Goal: Task Accomplishment & Management: Complete application form

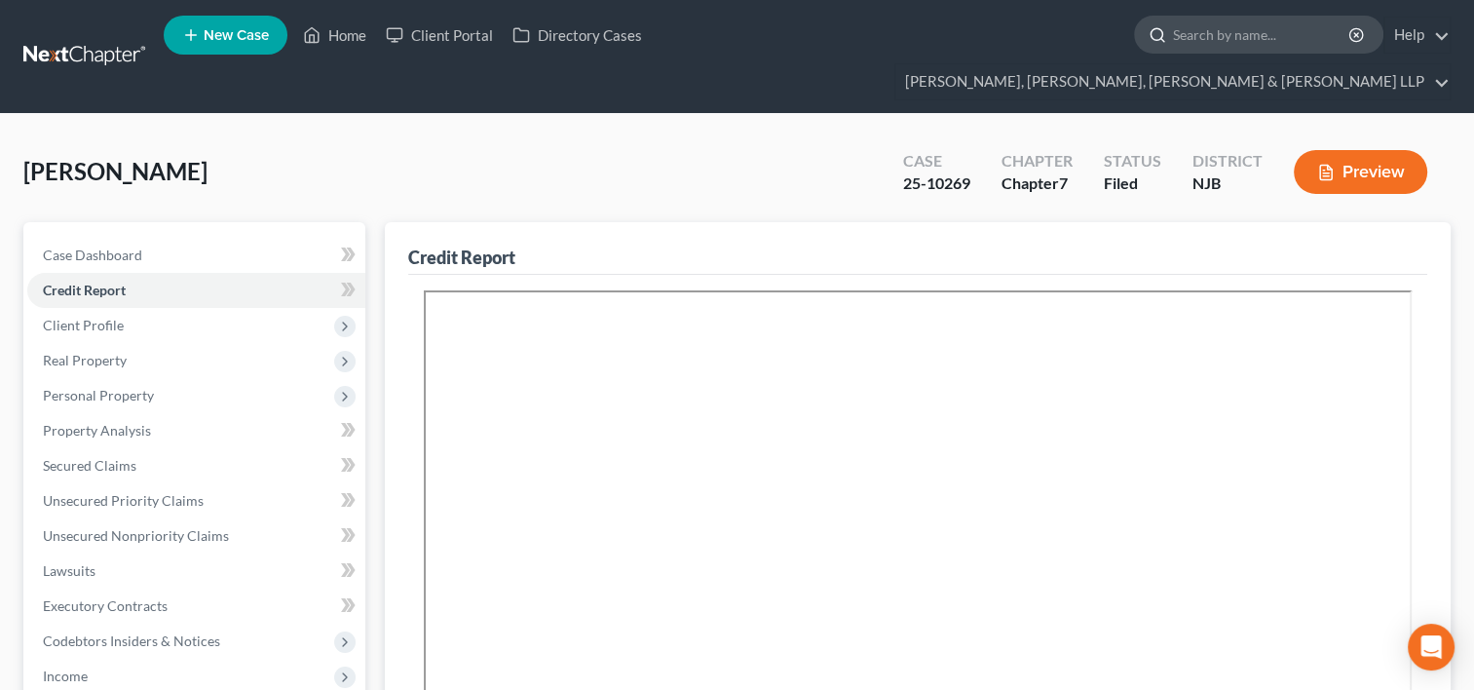
click at [1173, 43] on input "search" at bounding box center [1262, 35] width 178 height 36
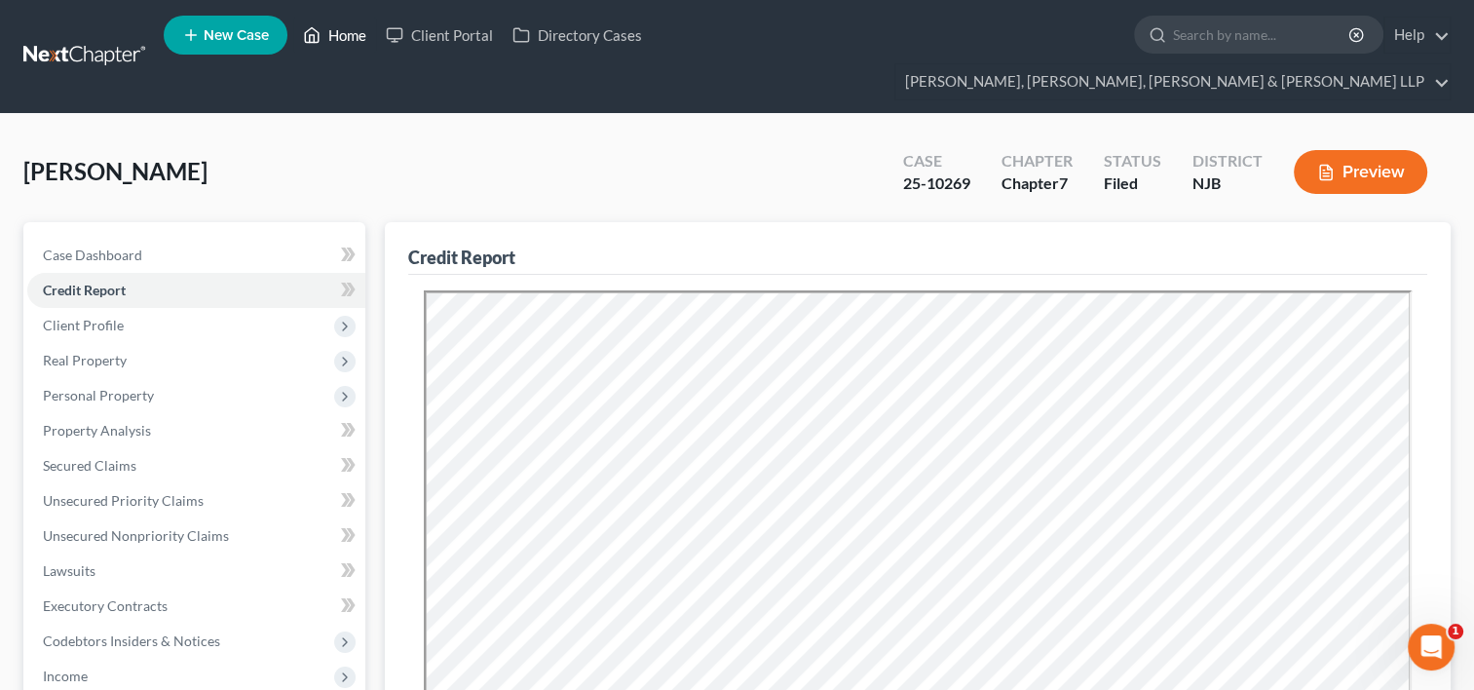
click at [352, 37] on link "Home" at bounding box center [334, 35] width 83 height 35
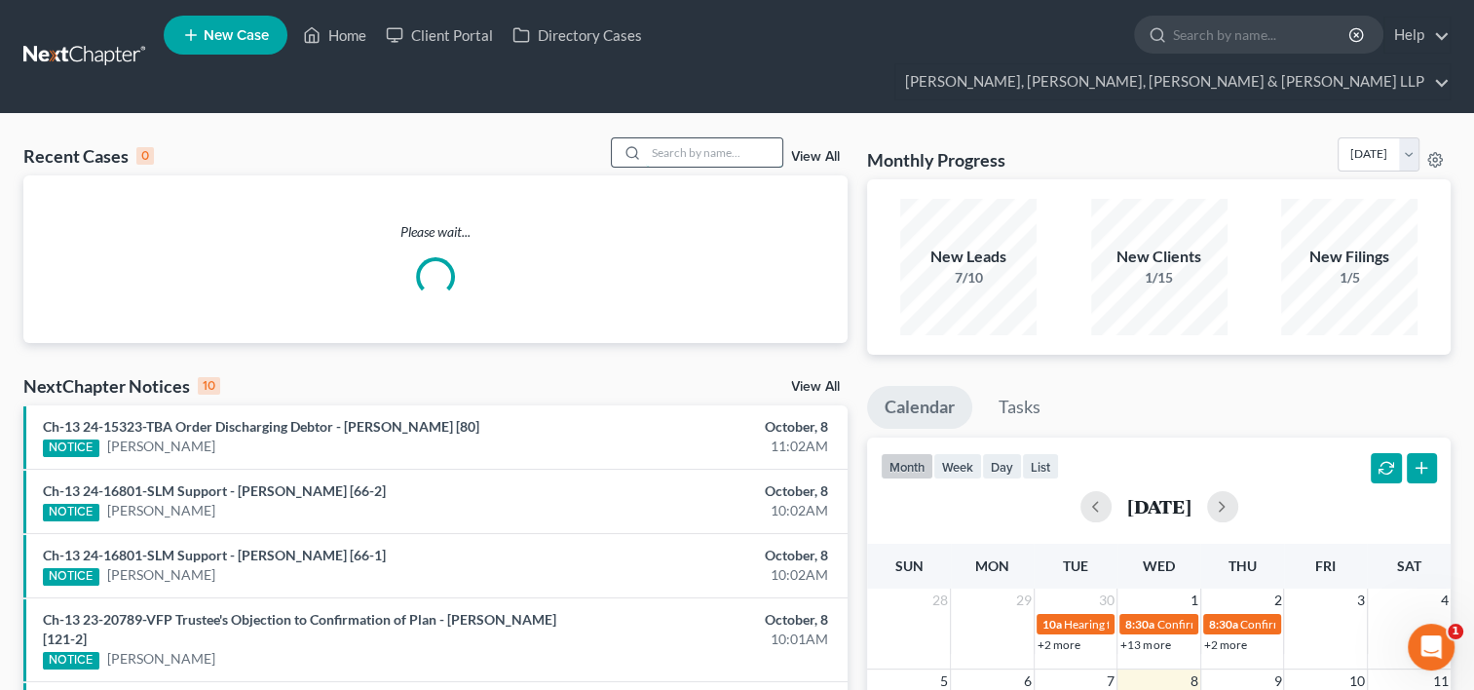
click at [686, 138] on input "search" at bounding box center [714, 152] width 136 height 28
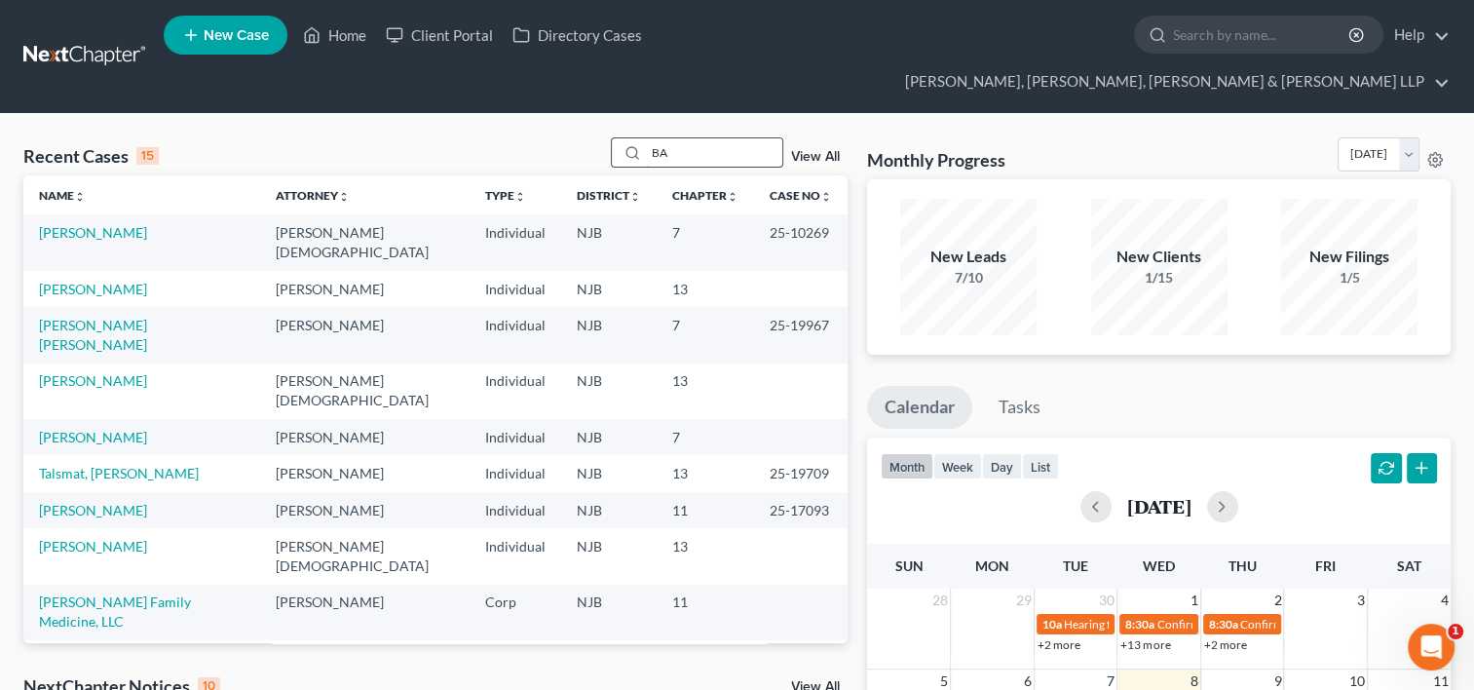
type input "B"
type input "[PERSON_NAME]"
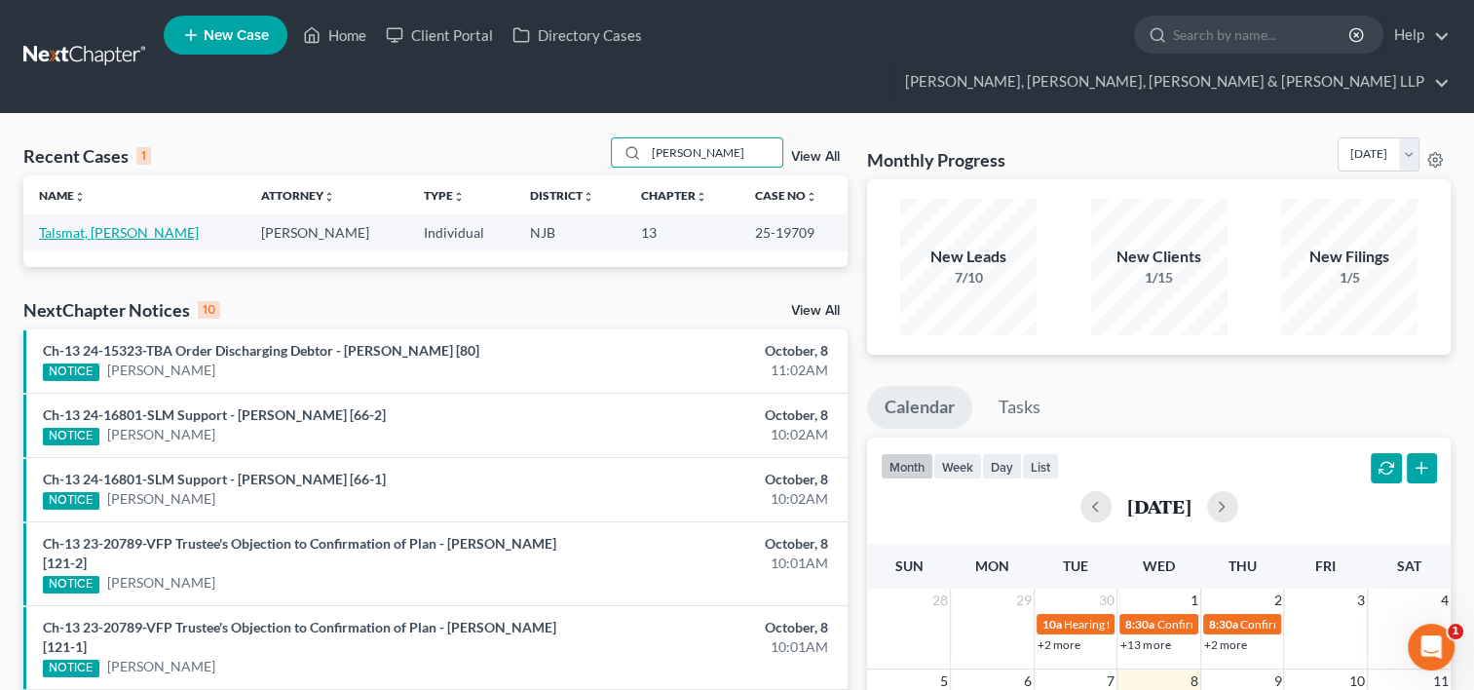
click at [71, 224] on link "Talsmat, [PERSON_NAME]" at bounding box center [119, 232] width 160 height 17
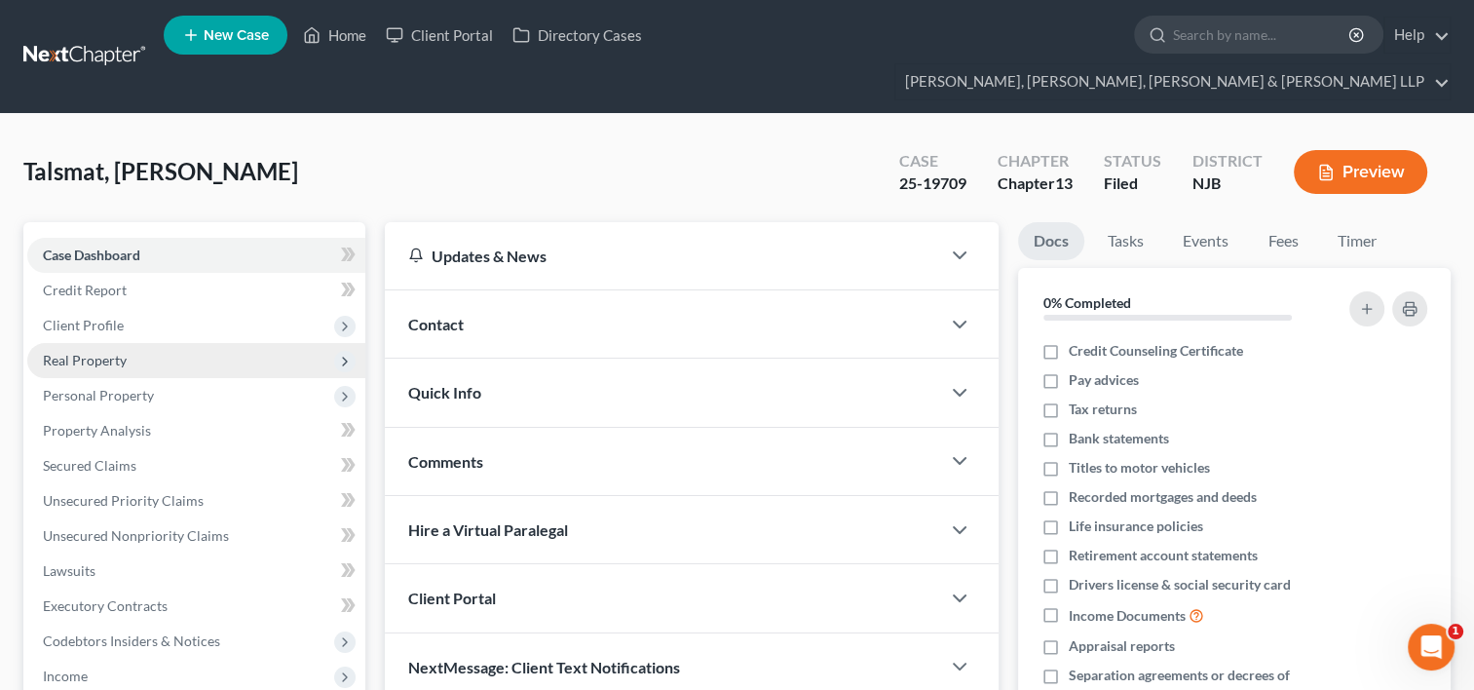
click at [96, 352] on span "Real Property" at bounding box center [85, 360] width 84 height 17
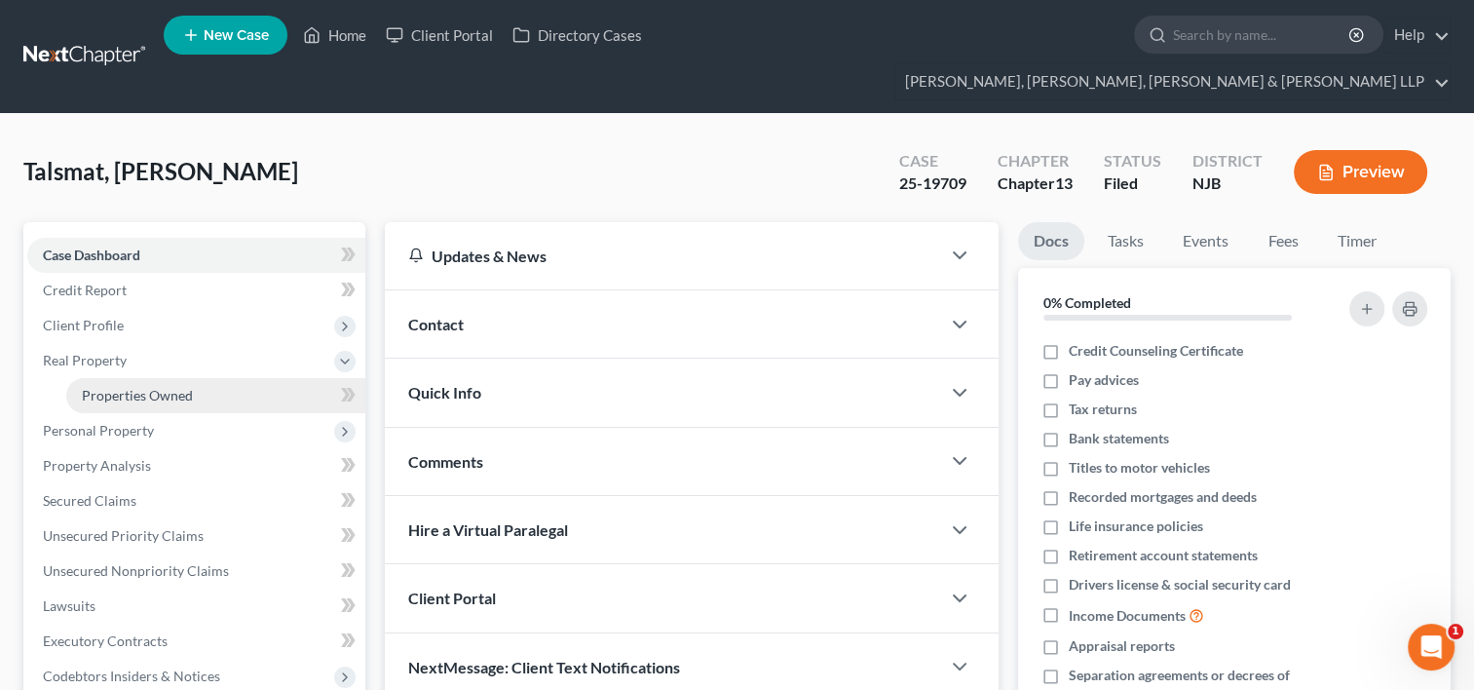
click at [128, 387] on span "Properties Owned" at bounding box center [137, 395] width 111 height 17
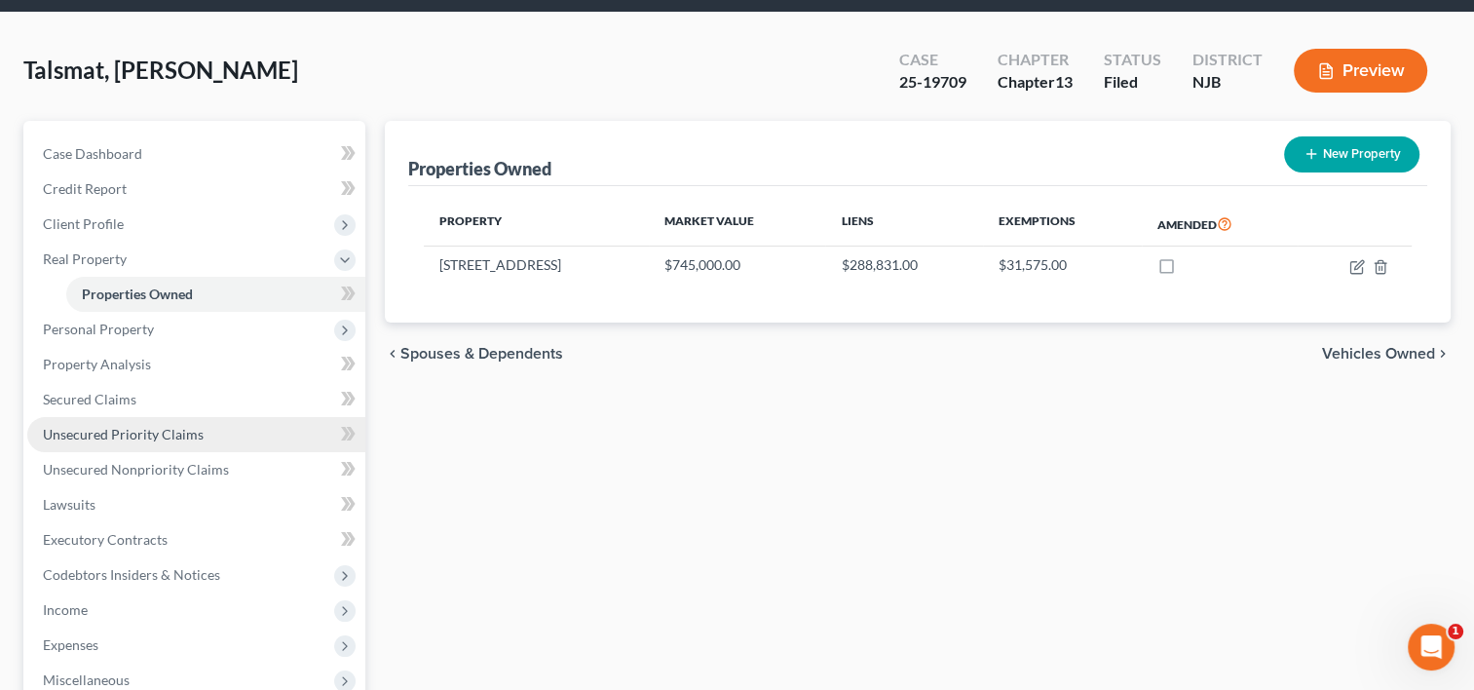
scroll to position [195, 0]
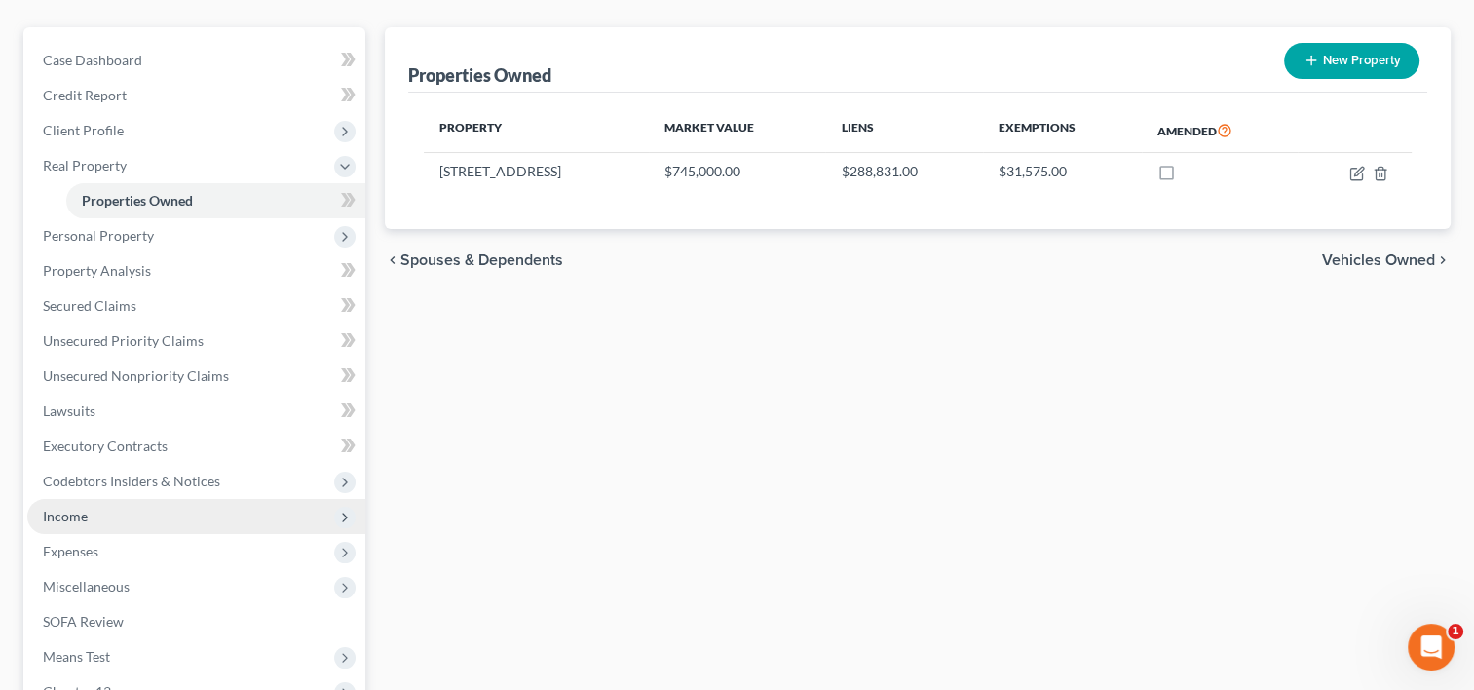
click at [97, 499] on span "Income" at bounding box center [196, 516] width 338 height 35
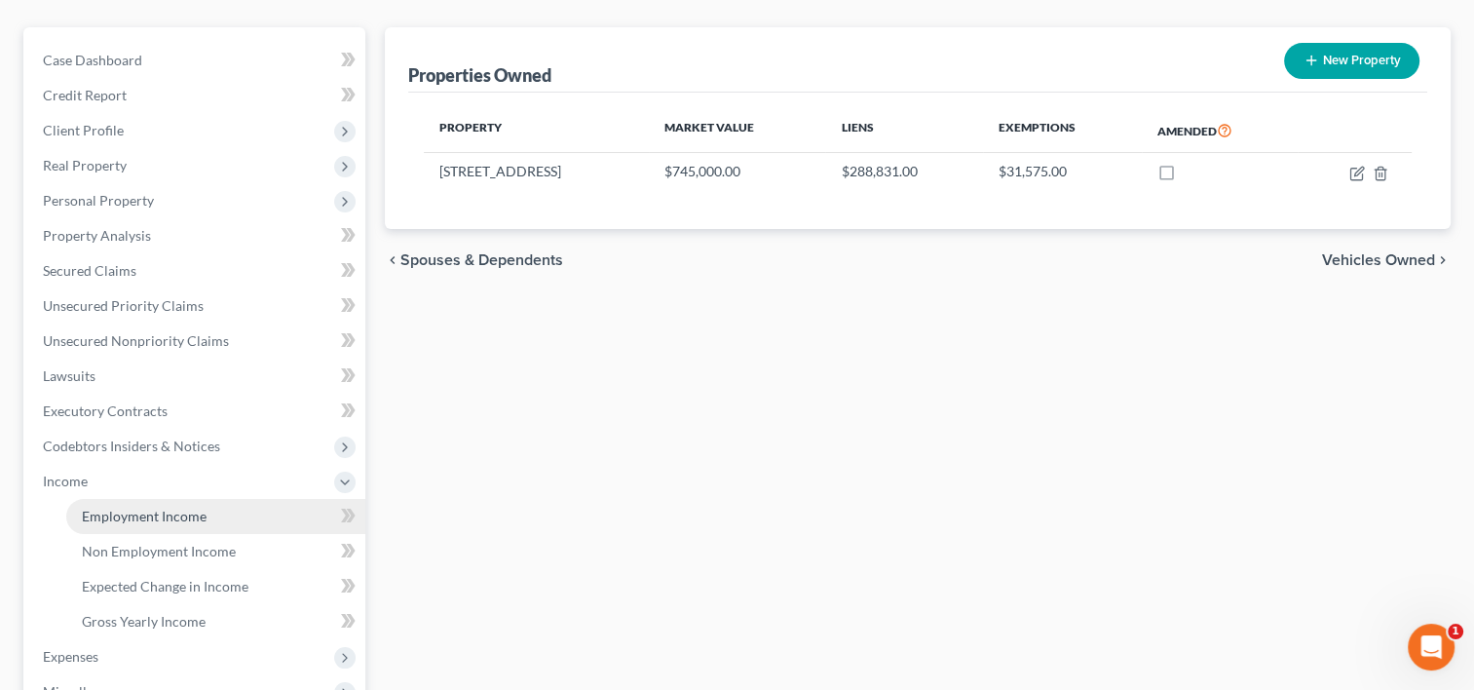
click at [162, 507] on span "Employment Income" at bounding box center [144, 515] width 125 height 17
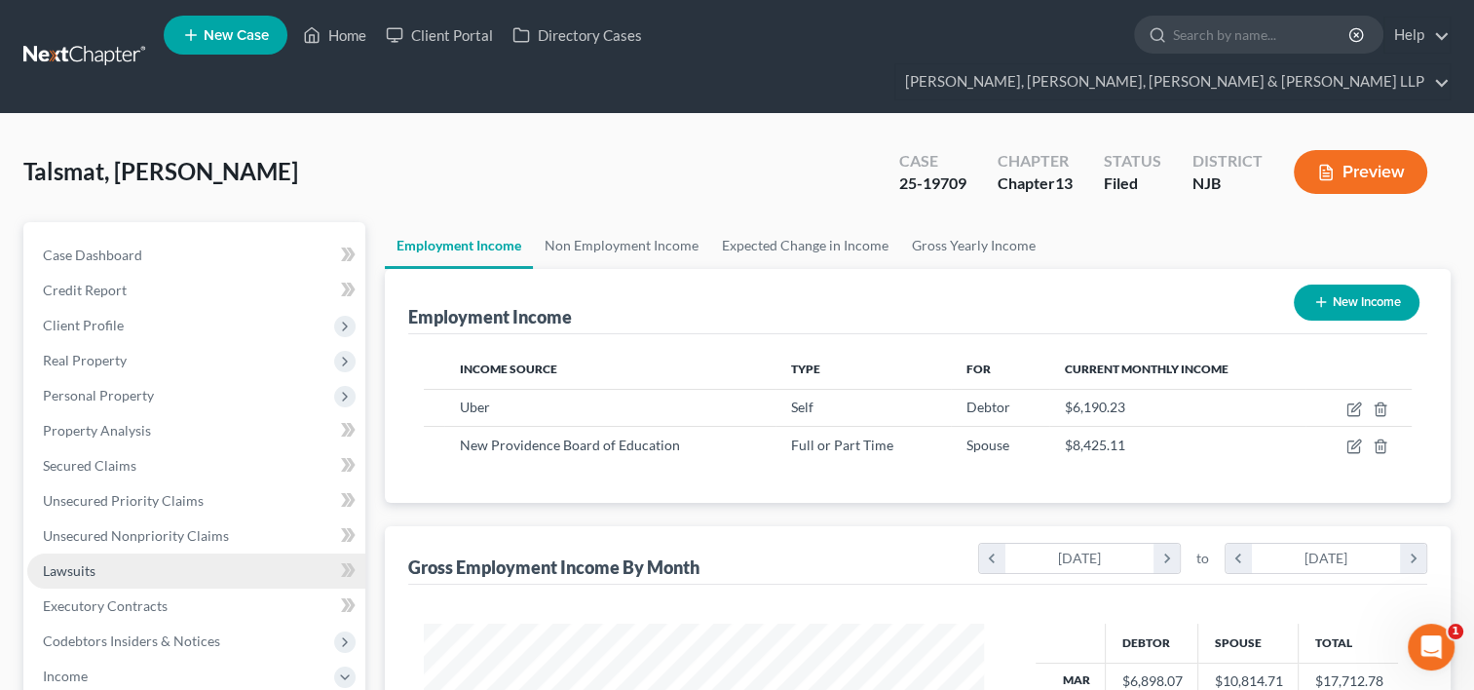
scroll to position [97, 0]
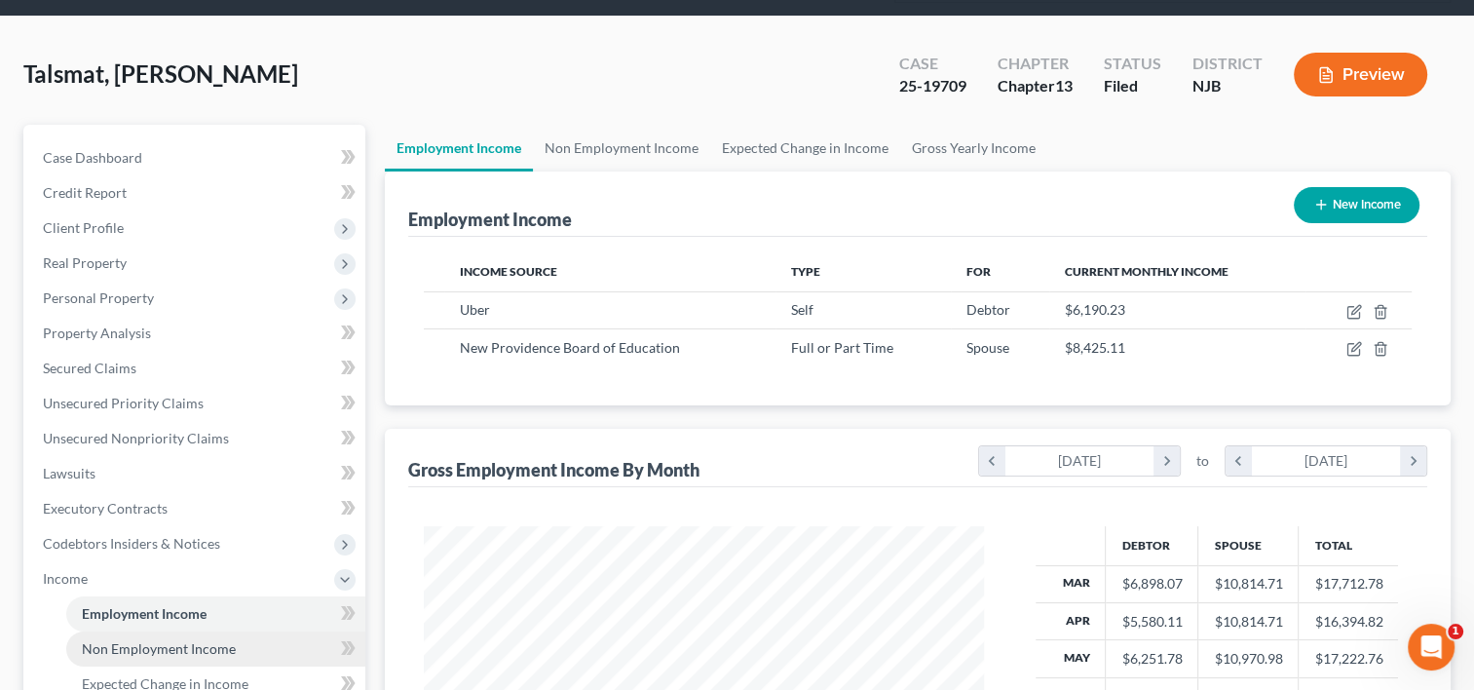
click at [164, 640] on span "Non Employment Income" at bounding box center [159, 648] width 154 height 17
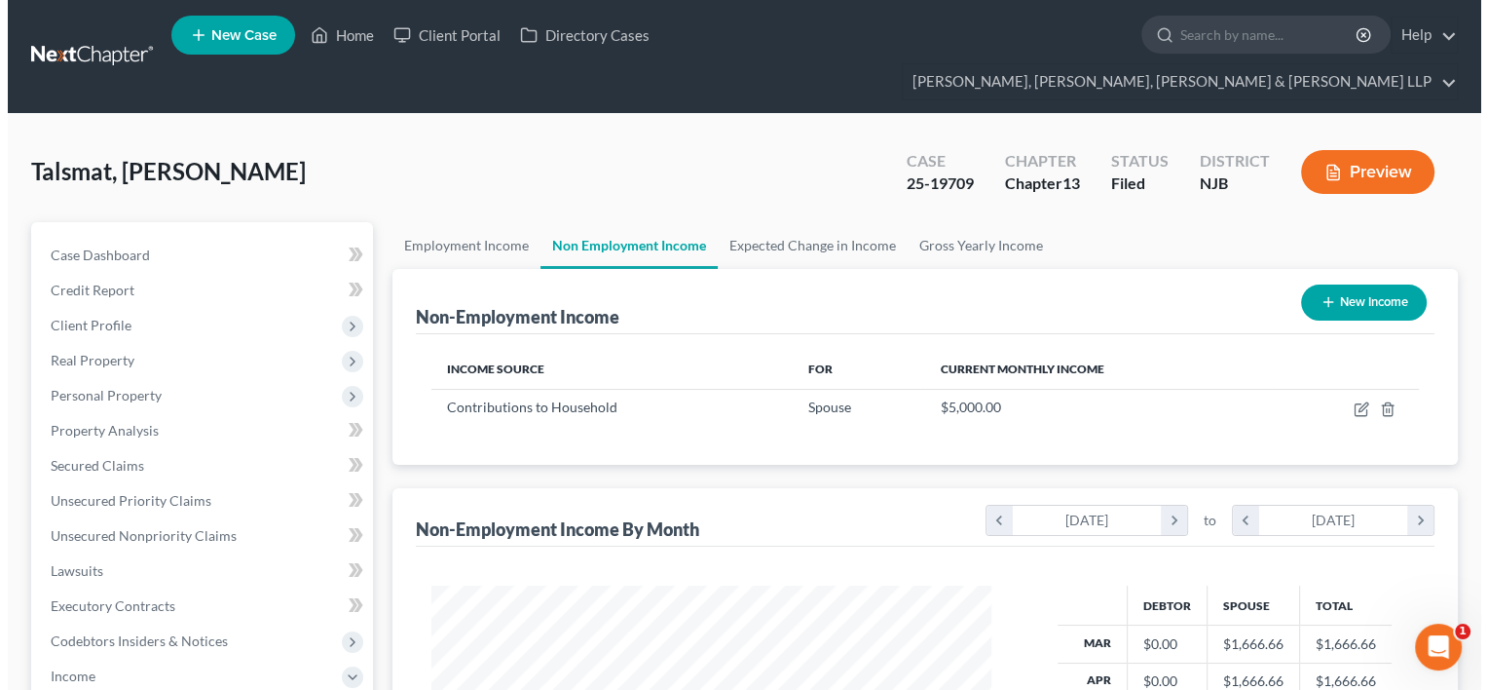
scroll to position [347, 599]
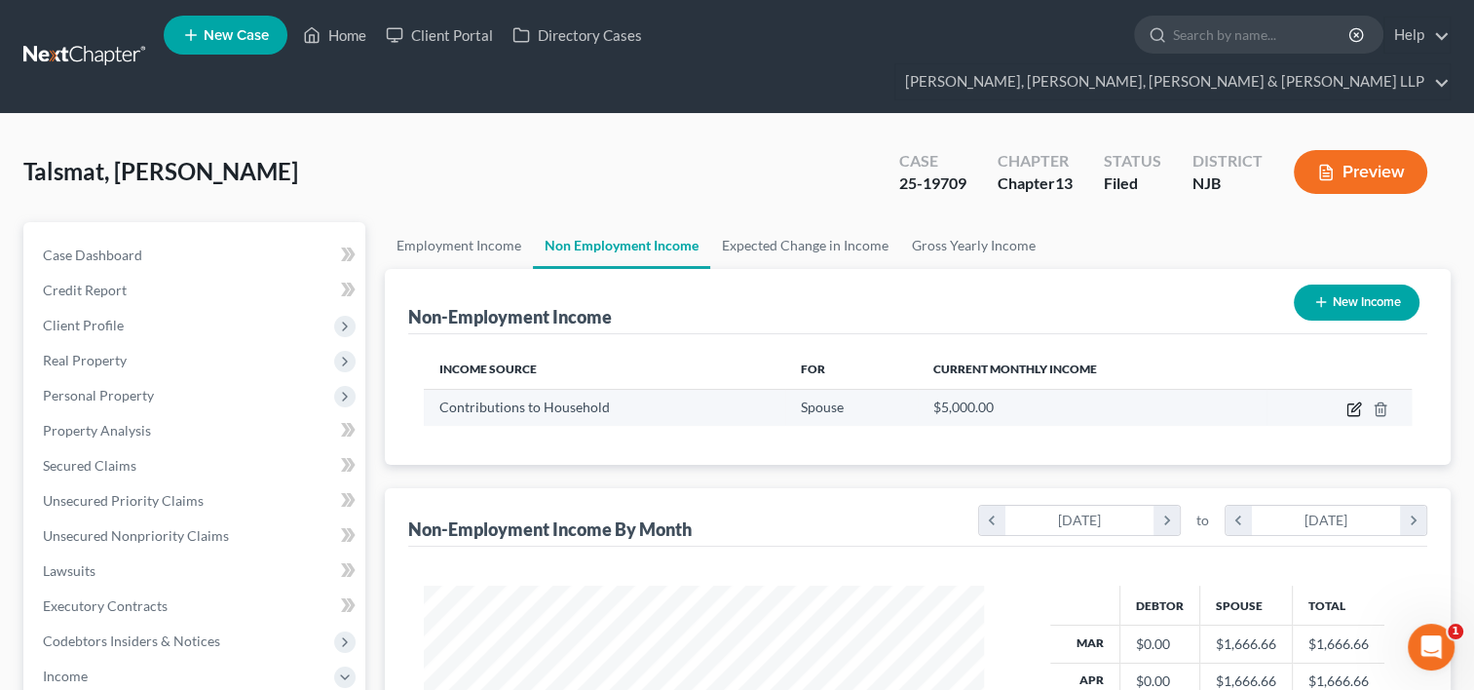
click at [1358, 401] on icon "button" at bounding box center [1354, 409] width 16 height 16
select select "8"
select select "0"
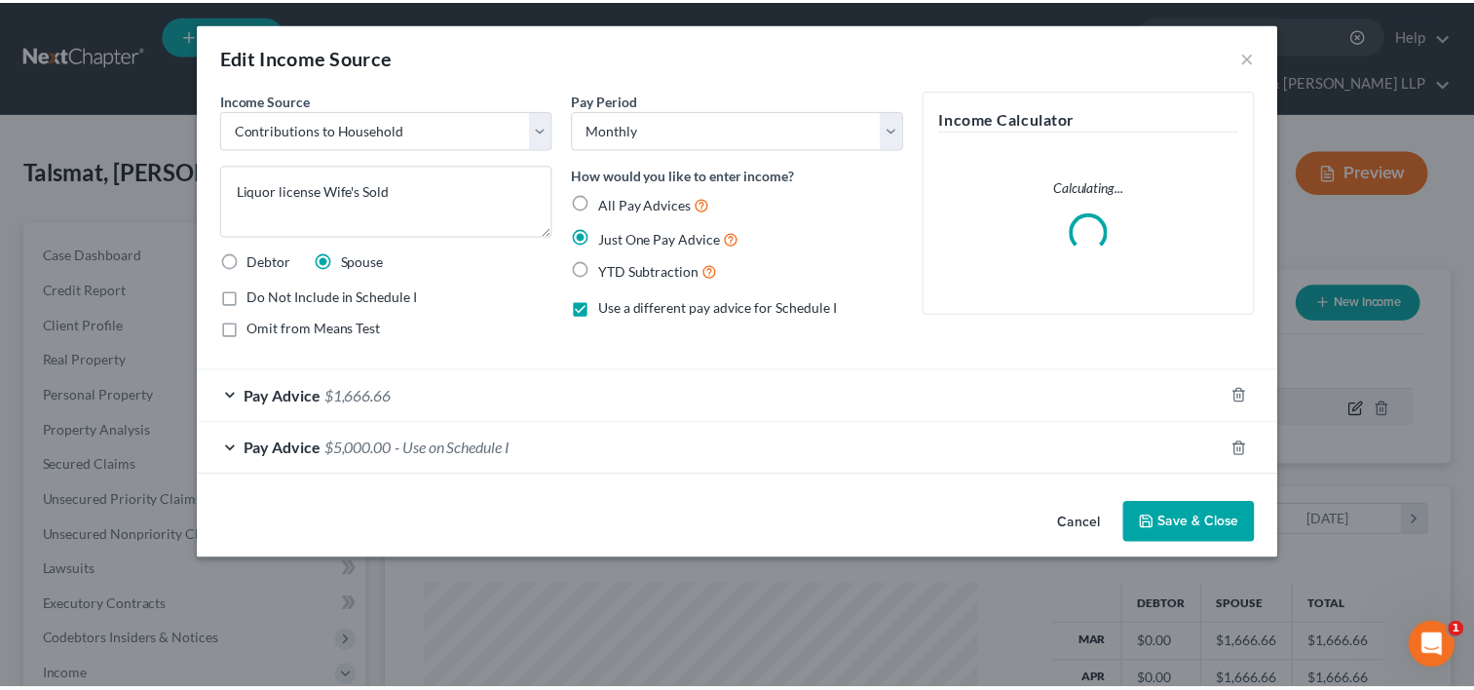
scroll to position [347, 604]
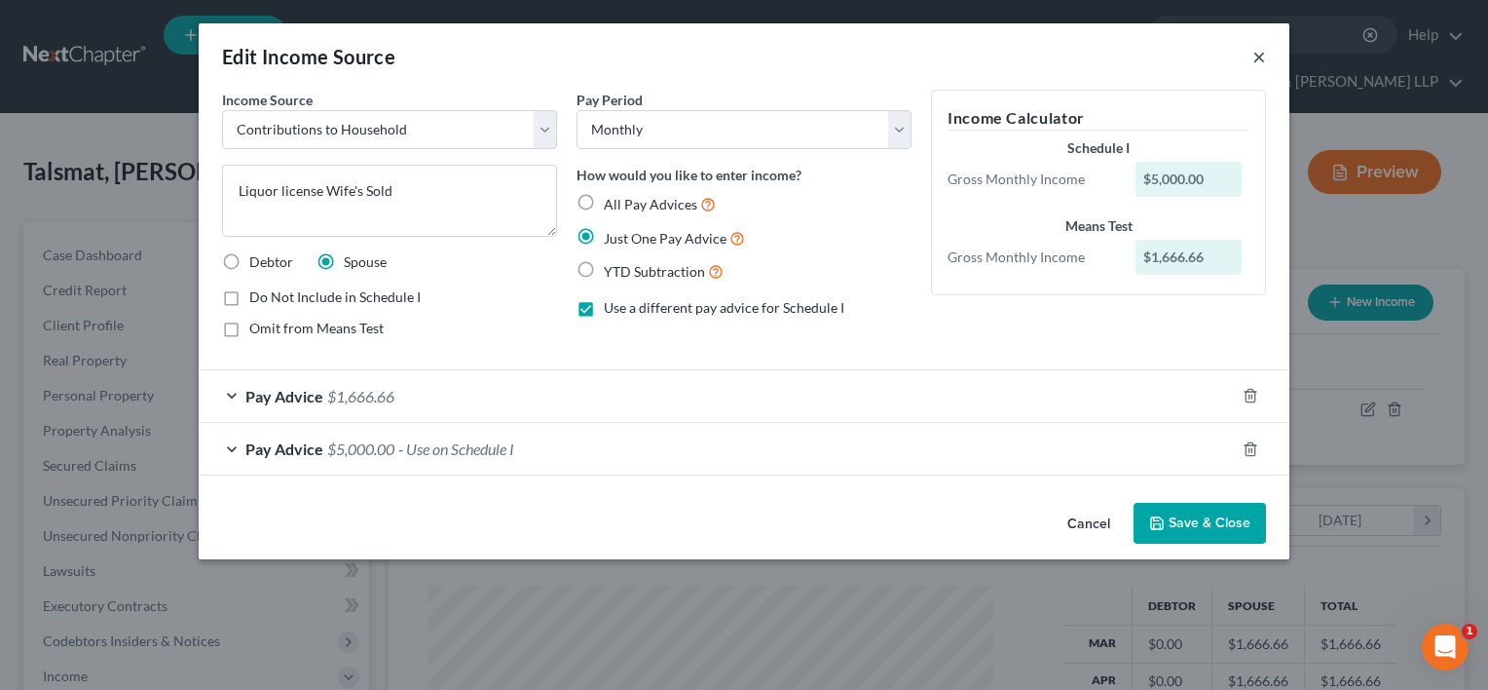
click at [1259, 58] on button "×" at bounding box center [1260, 56] width 14 height 23
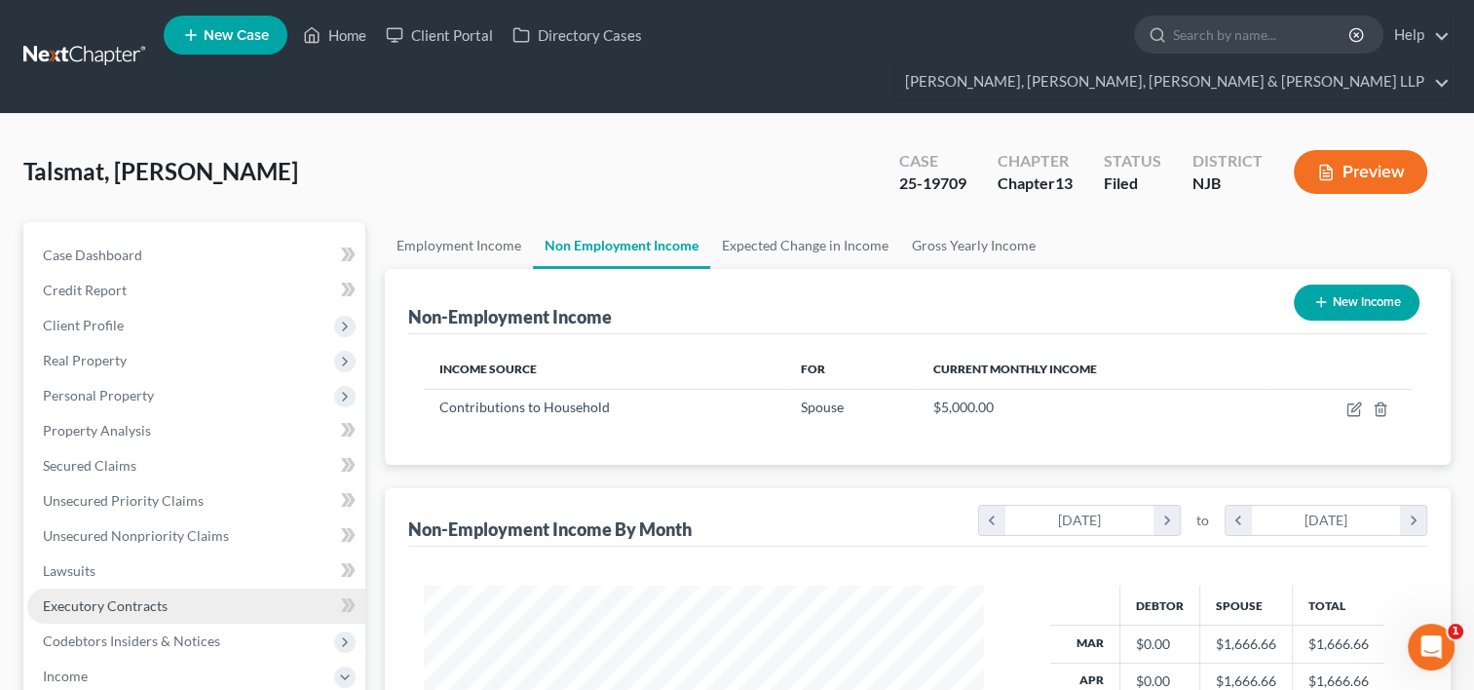
scroll to position [292, 0]
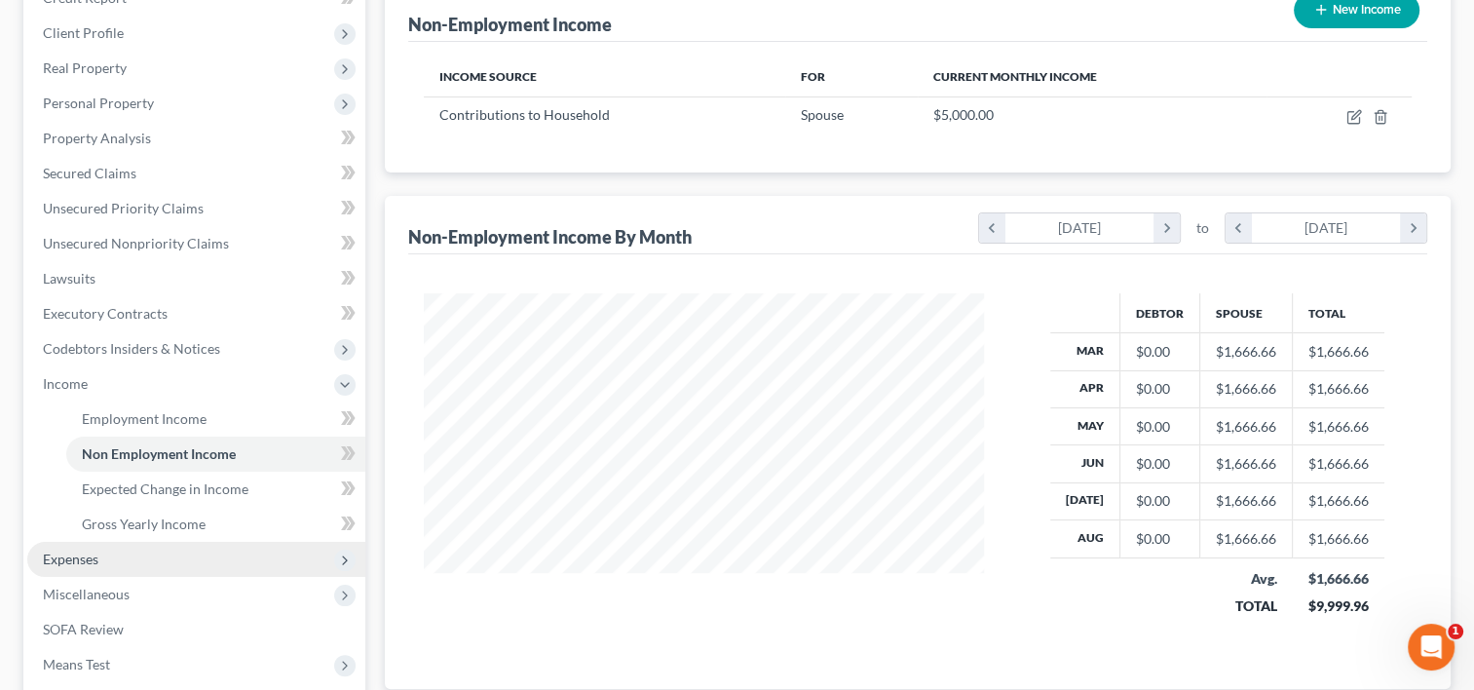
click at [103, 542] on span "Expenses" at bounding box center [196, 559] width 338 height 35
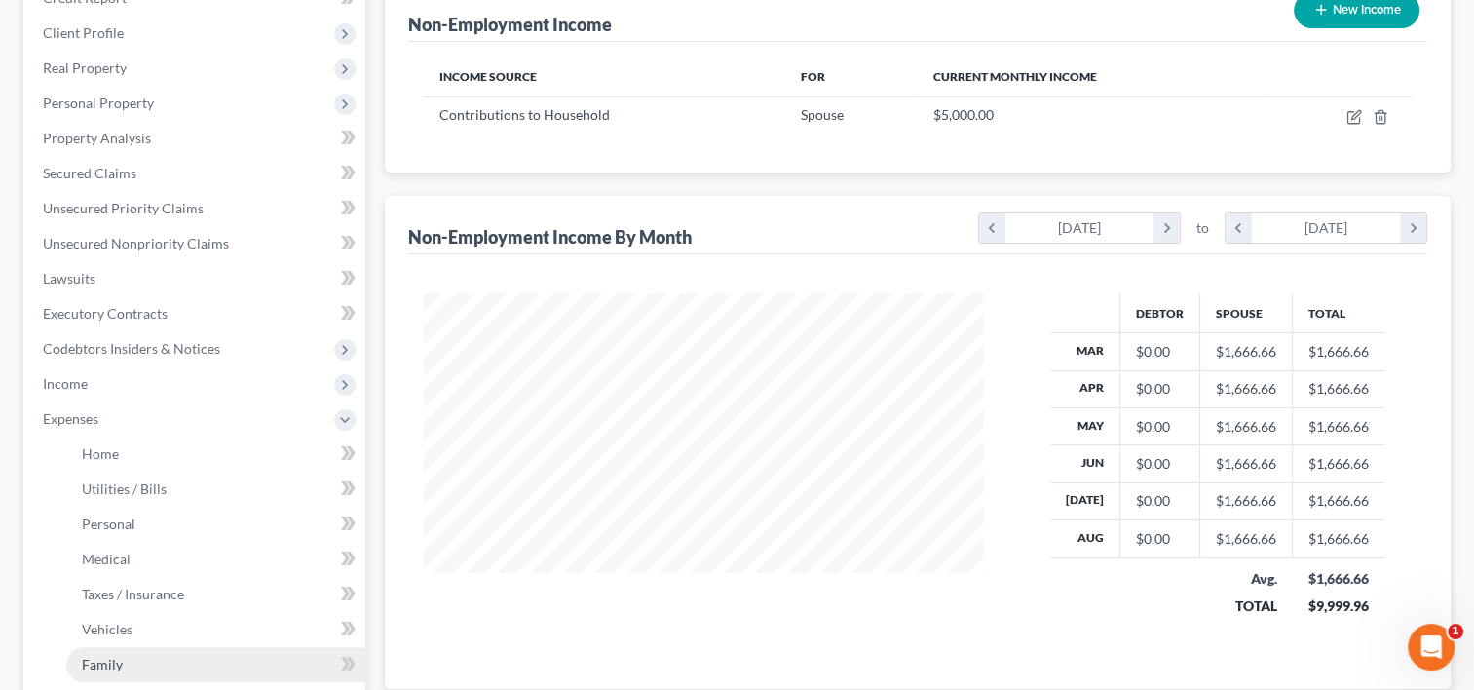
click at [123, 647] on link "Family" at bounding box center [215, 664] width 299 height 35
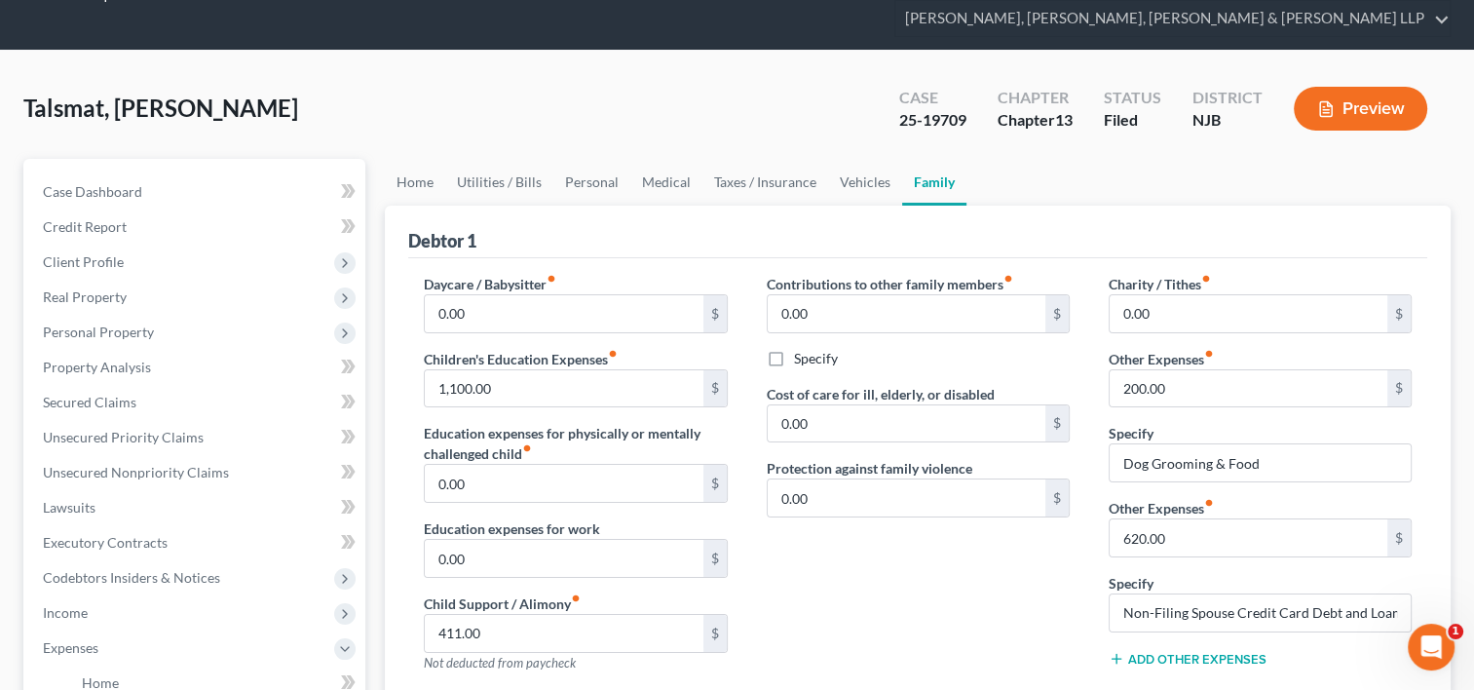
scroll to position [97, 0]
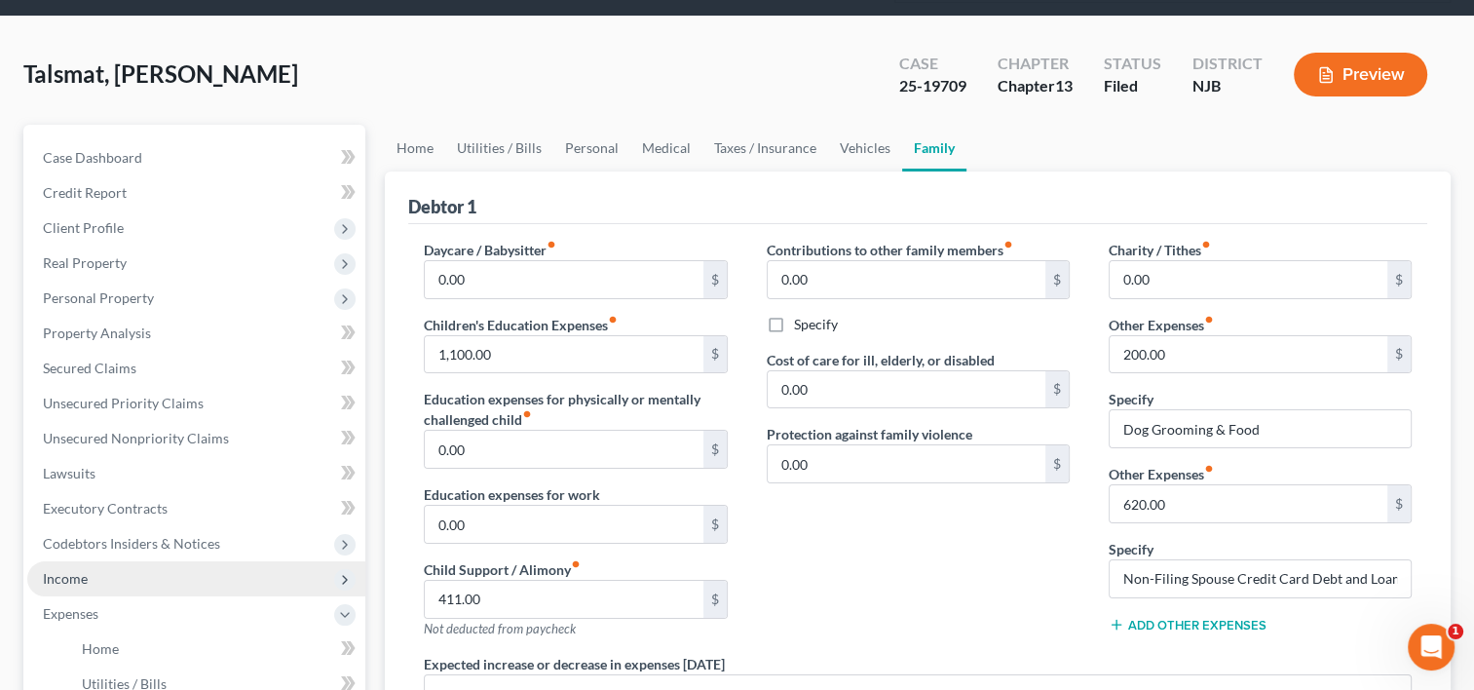
click at [84, 570] on span "Income" at bounding box center [65, 578] width 45 height 17
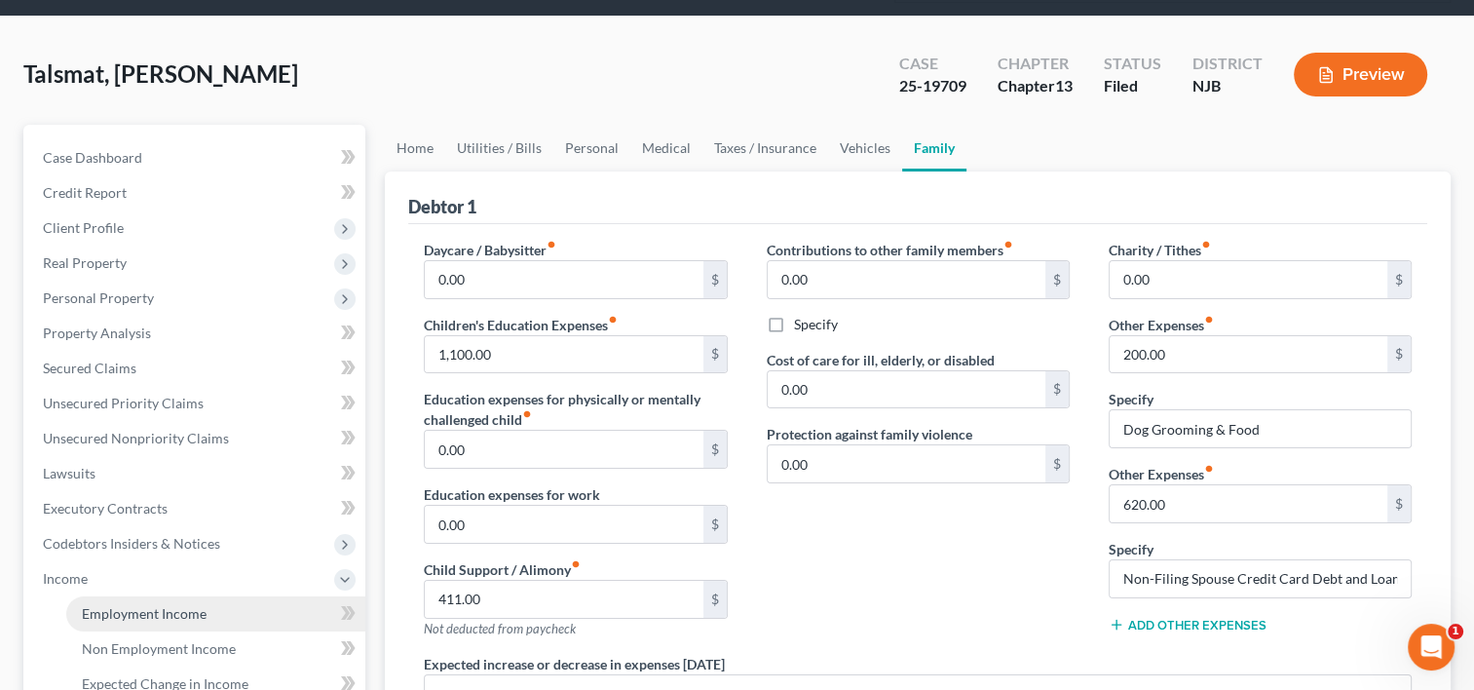
click at [164, 605] on span "Employment Income" at bounding box center [144, 613] width 125 height 17
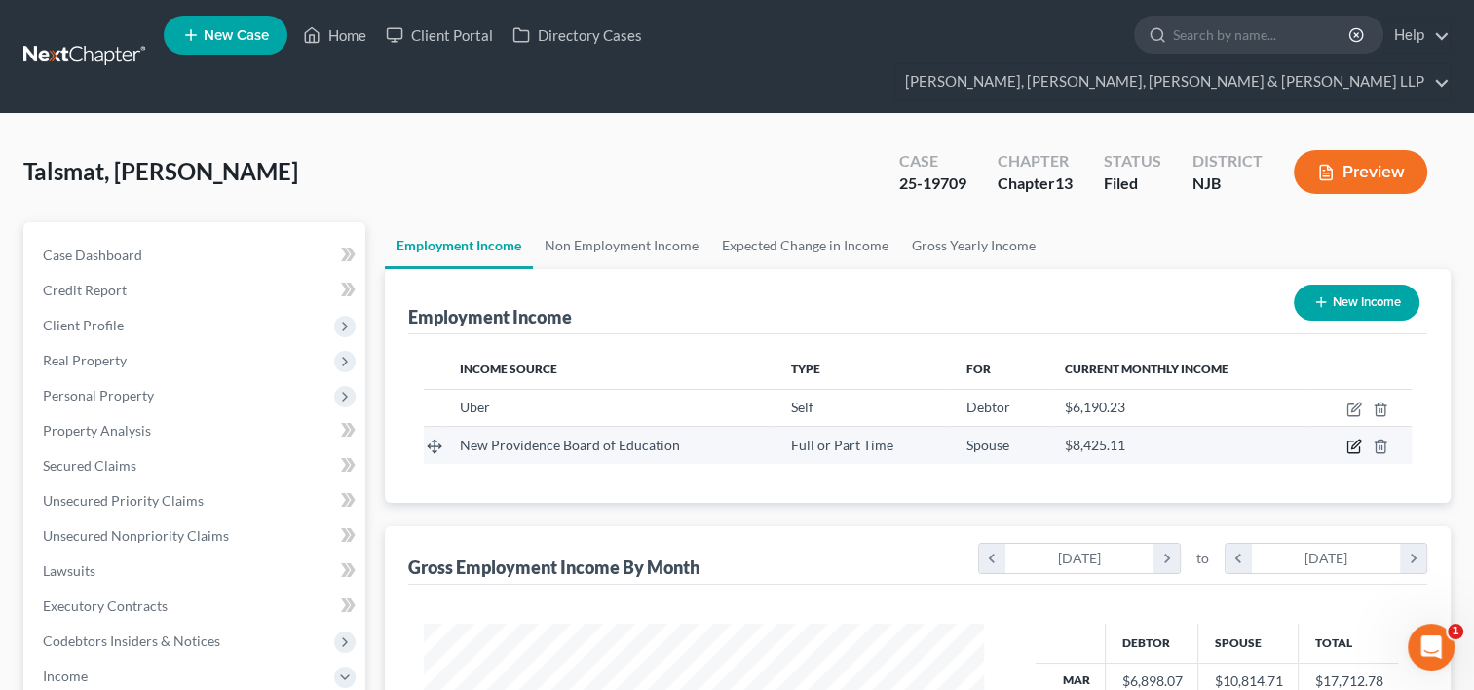
click at [1354, 438] on icon "button" at bounding box center [1354, 446] width 16 height 16
select select "0"
select select "33"
select select "0"
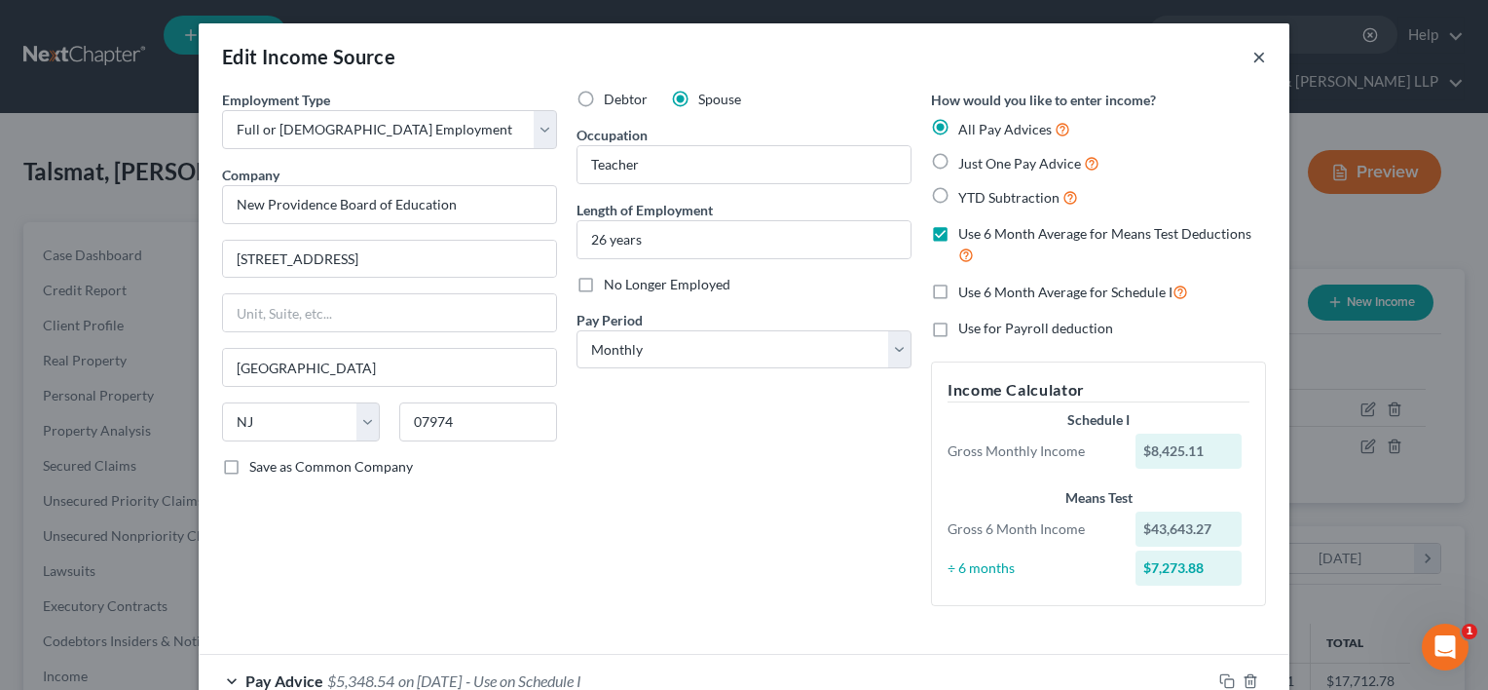
click at [1256, 60] on button "×" at bounding box center [1260, 56] width 14 height 23
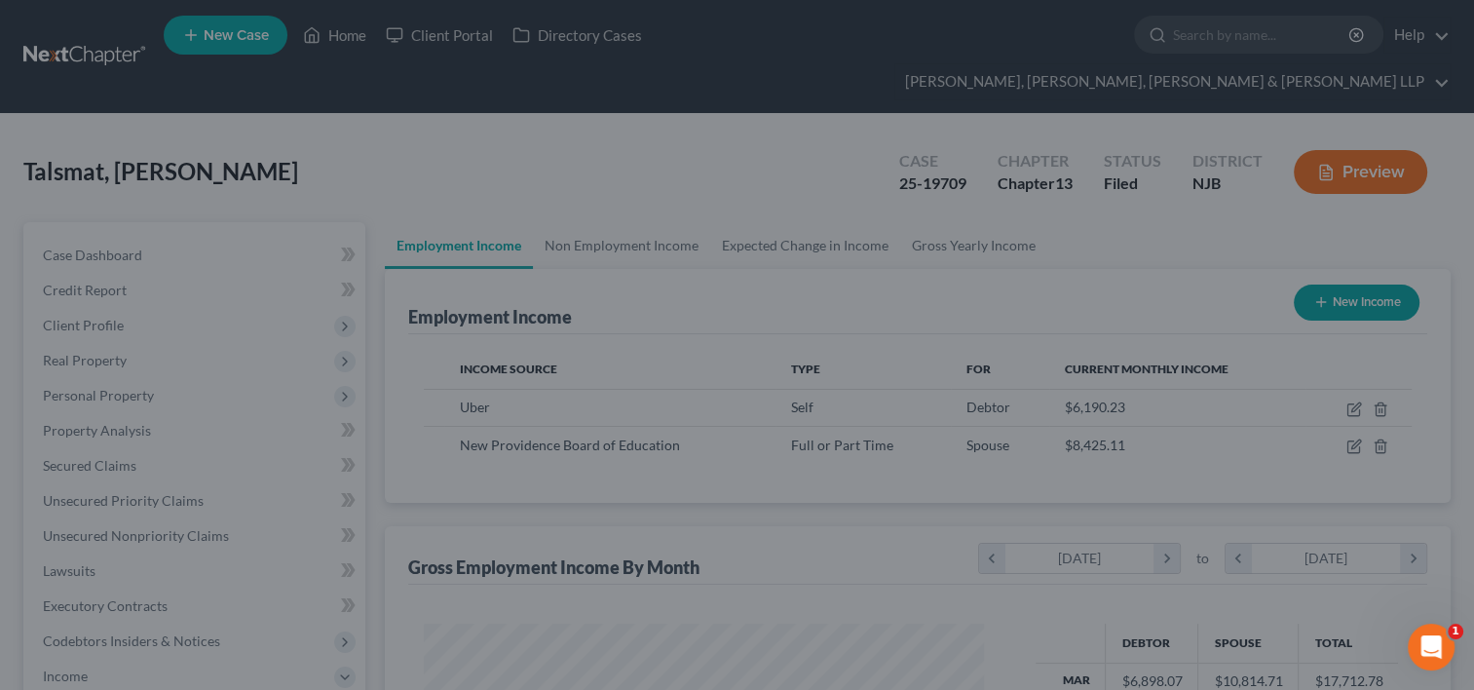
scroll to position [973646, 973395]
